Goal: Find specific page/section: Find specific page/section

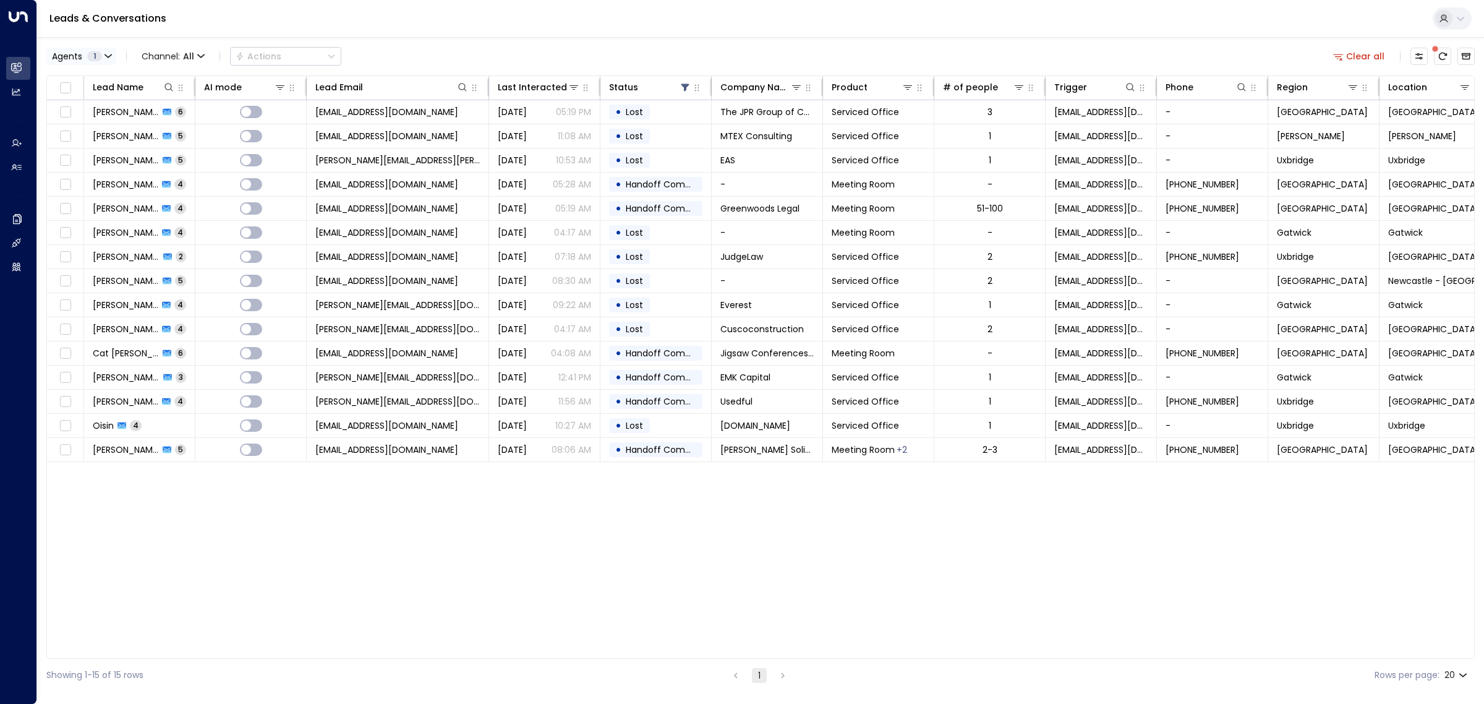
click at [83, 50] on button "Agents 1" at bounding box center [81, 56] width 70 height 17
click at [96, 78] on div "Alex Ingram" at bounding box center [101, 80] width 68 height 13
click at [98, 116] on div "Aimee Irwin" at bounding box center [101, 119] width 68 height 13
click at [215, 166] on button "Apply" at bounding box center [210, 169] width 36 height 17
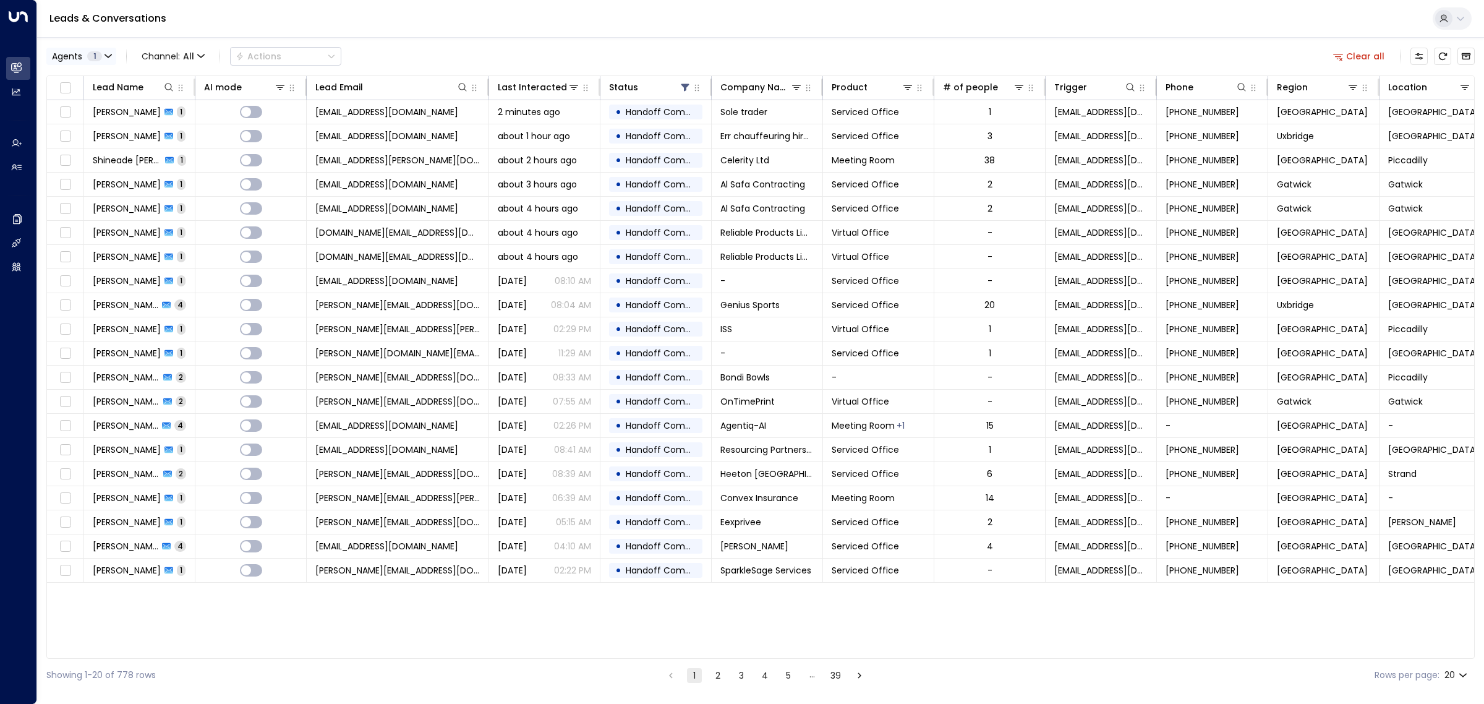
click at [83, 48] on button "Agents 1" at bounding box center [81, 56] width 70 height 17
click at [75, 168] on button "Select All" at bounding box center [74, 169] width 41 height 10
click at [206, 164] on button "Apply" at bounding box center [210, 169] width 36 height 17
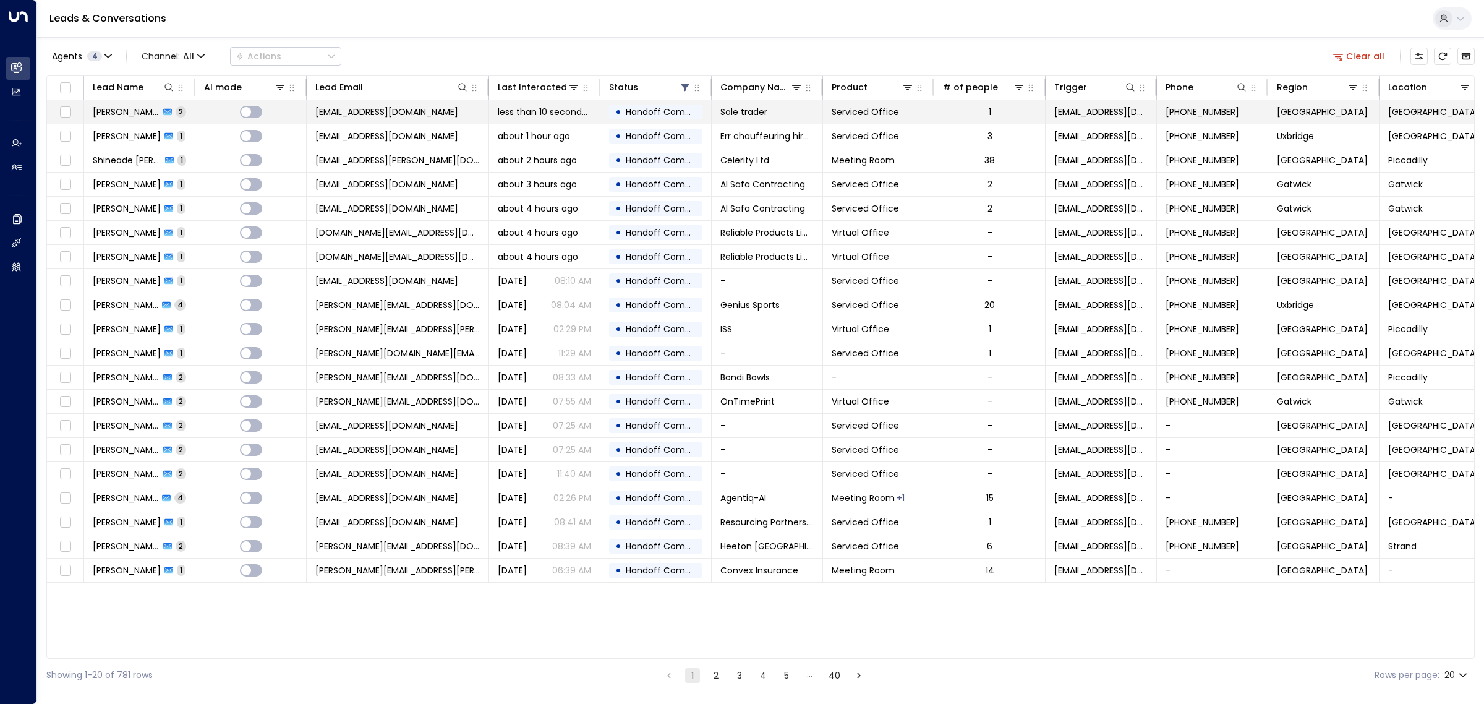
click at [438, 106] on td "[EMAIL_ADDRESS][DOMAIN_NAME]" at bounding box center [398, 111] width 182 height 23
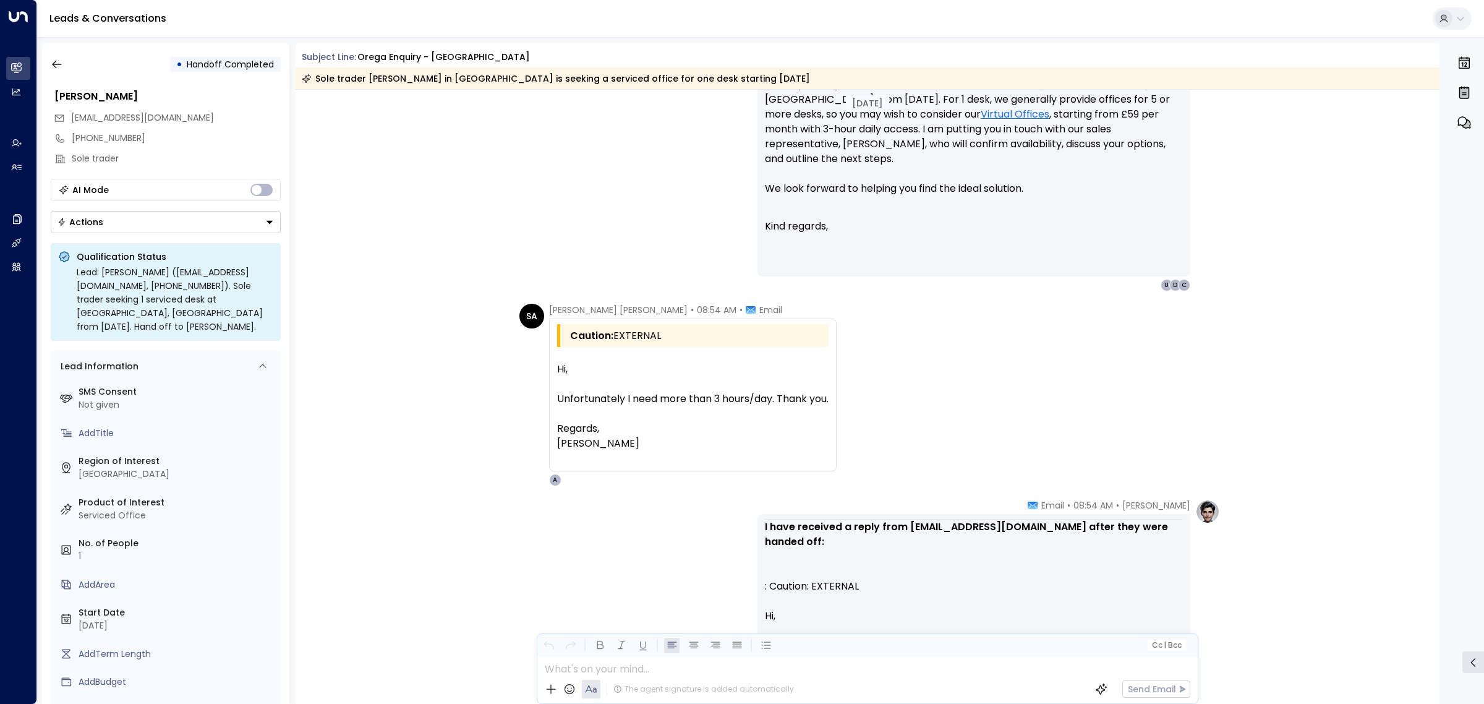
scroll to position [1376, 0]
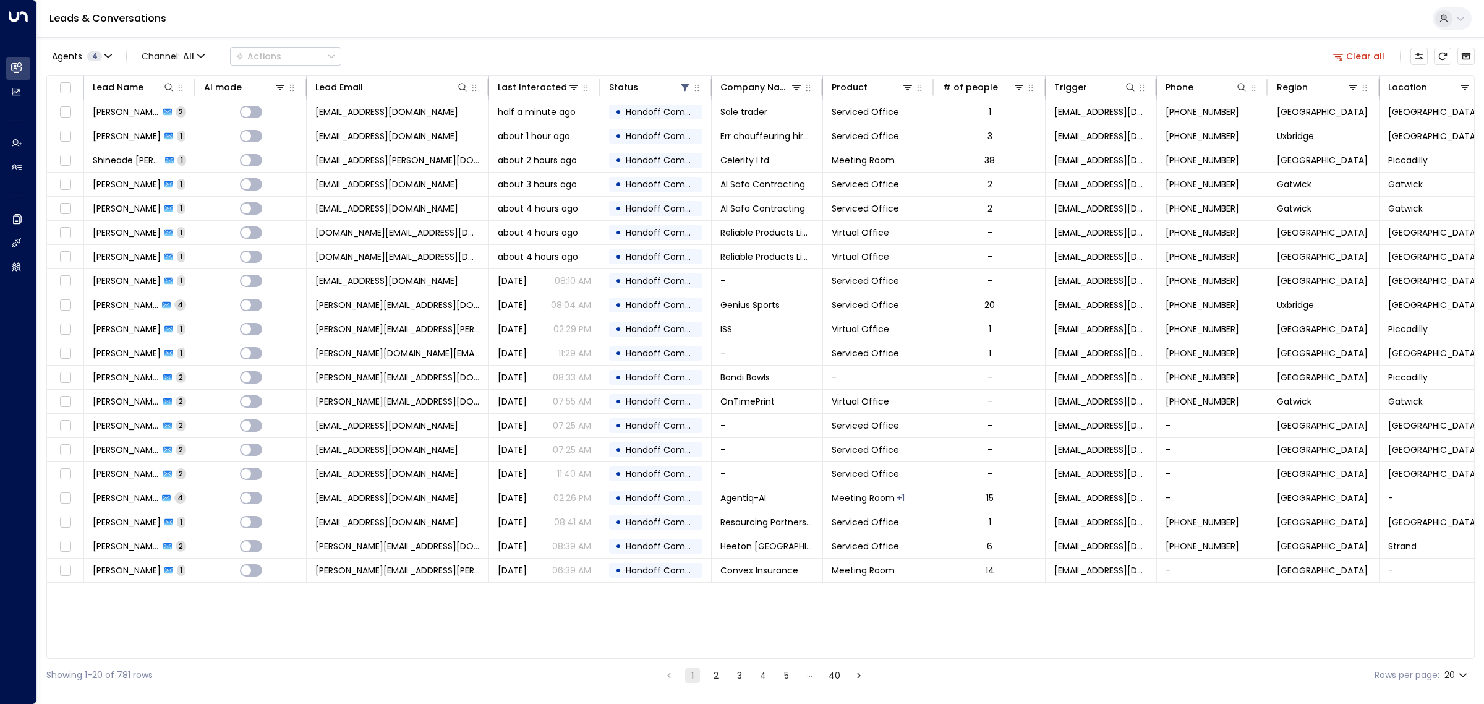
click at [468, 23] on div "Leads & Conversations" at bounding box center [760, 19] width 1447 height 38
click at [359, 20] on div "Leads & Conversations" at bounding box center [760, 19] width 1447 height 38
click at [517, 14] on div "Leads & Conversations" at bounding box center [760, 19] width 1447 height 38
click at [693, 11] on div "Leads & Conversations" at bounding box center [760, 19] width 1447 height 38
click at [416, 19] on div "Leads & Conversations" at bounding box center [760, 19] width 1447 height 38
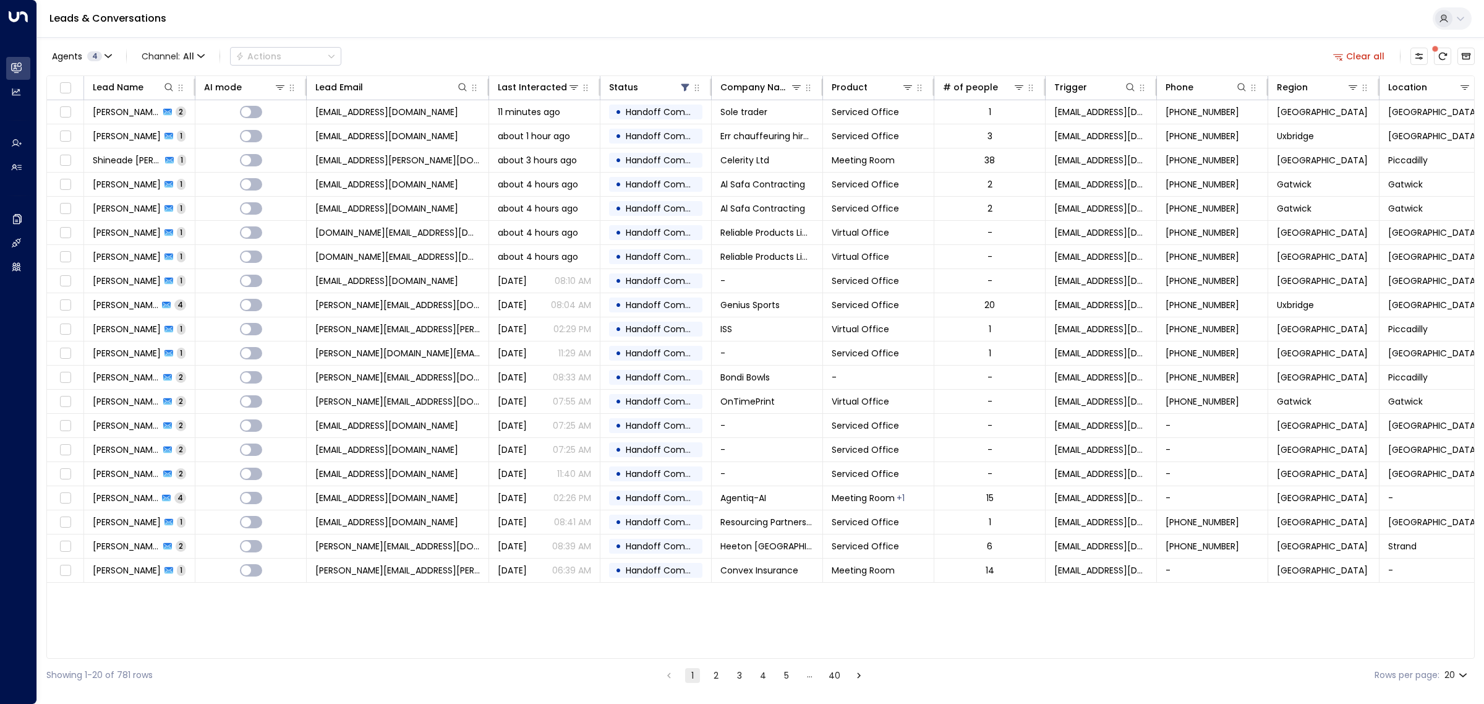
click at [720, 17] on div "Leads & Conversations" at bounding box center [760, 19] width 1447 height 38
